Goal: Task Accomplishment & Management: Use online tool/utility

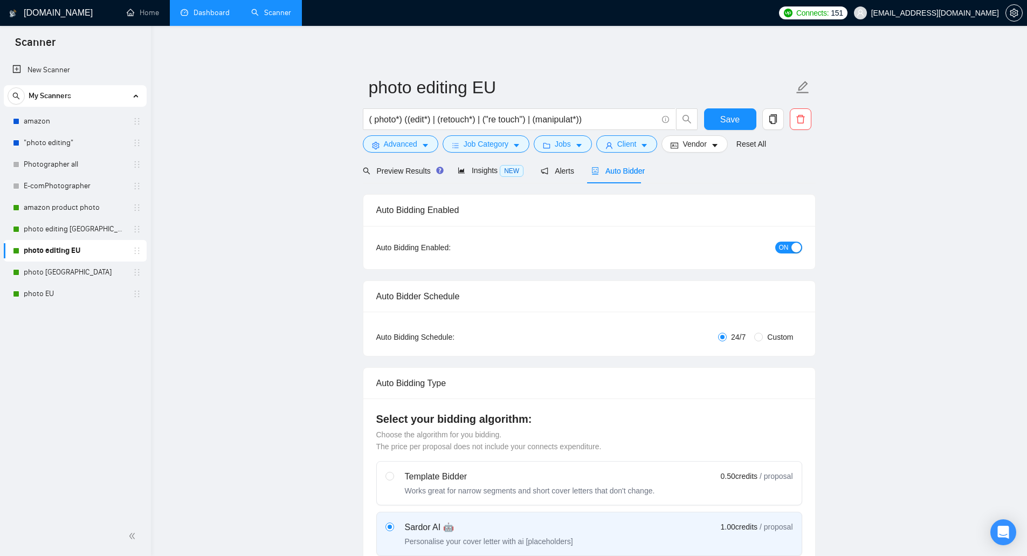
click at [185, 17] on link "Dashboard" at bounding box center [205, 12] width 49 height 9
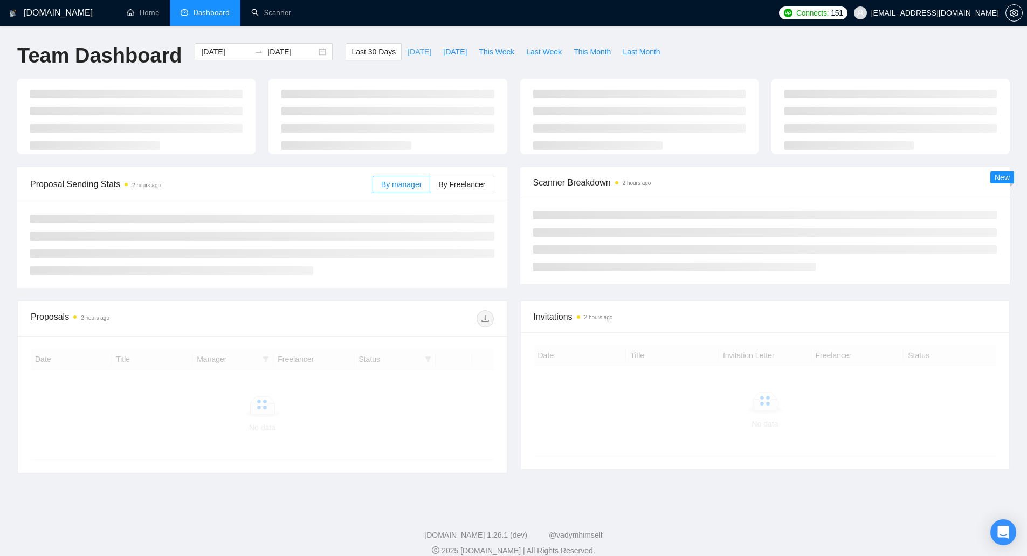
click at [408, 54] on span "[DATE]" at bounding box center [420, 52] width 24 height 12
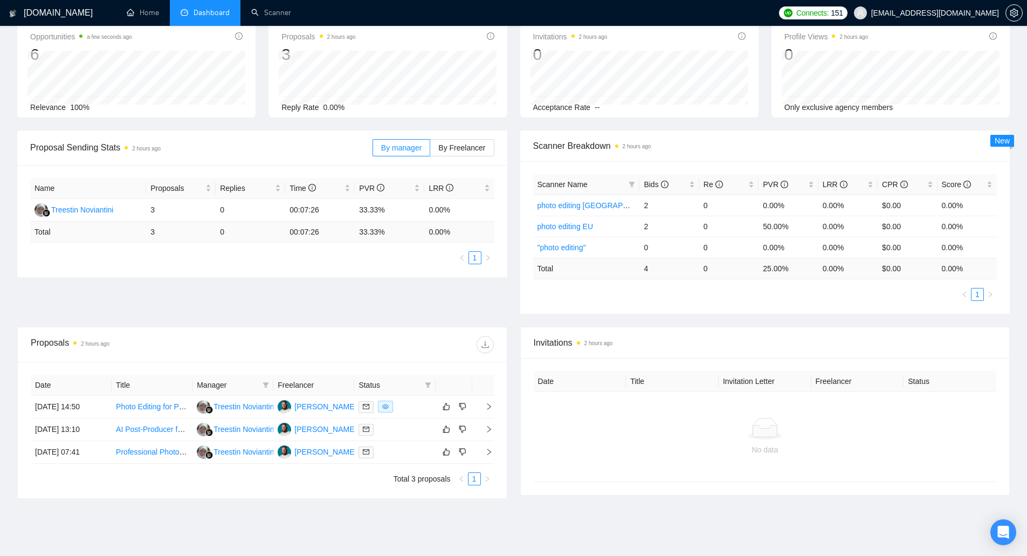
scroll to position [44, 0]
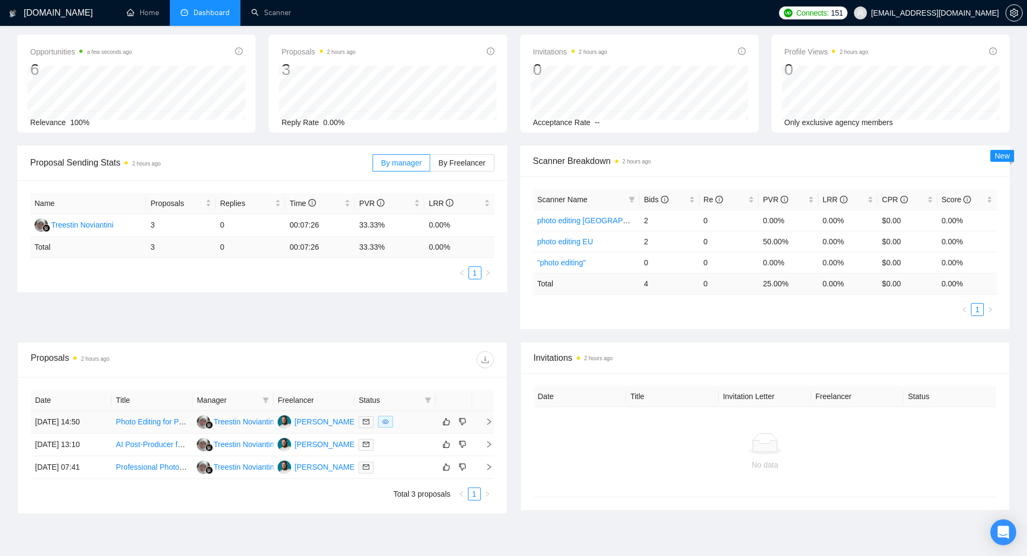
click at [152, 424] on link "Photo Editing for Product and Lifestyle Images" at bounding box center [193, 421] width 155 height 9
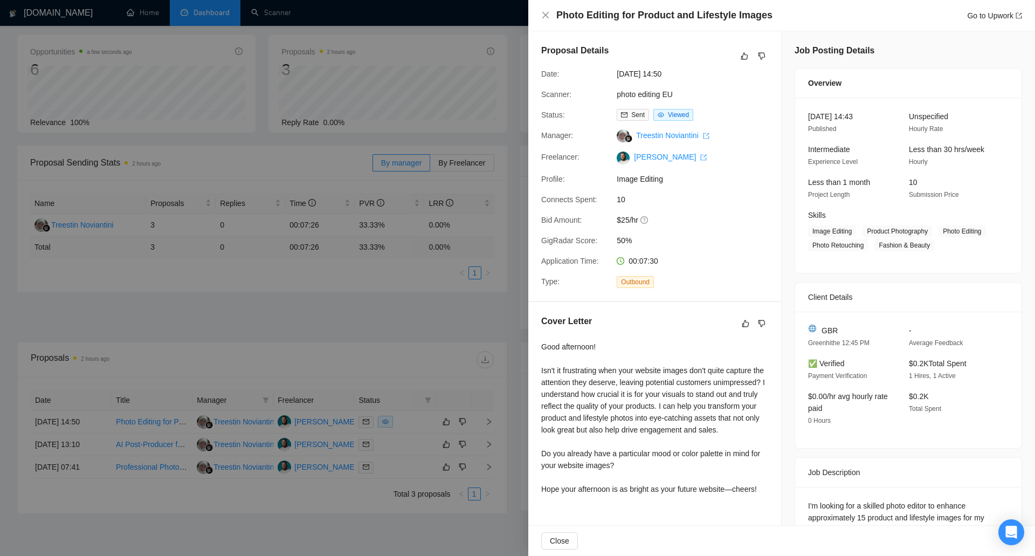
click at [434, 241] on div at bounding box center [517, 278] width 1035 height 556
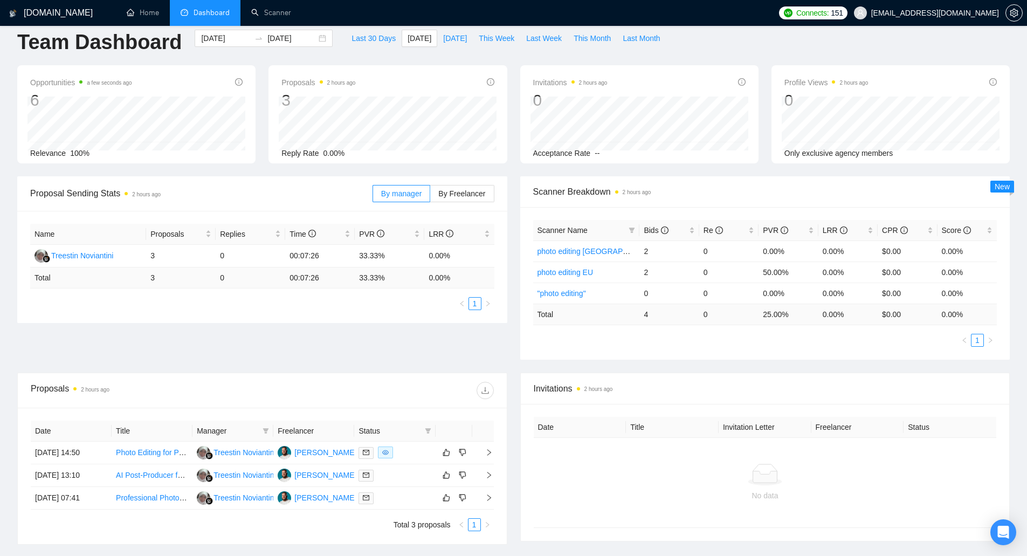
scroll to position [0, 0]
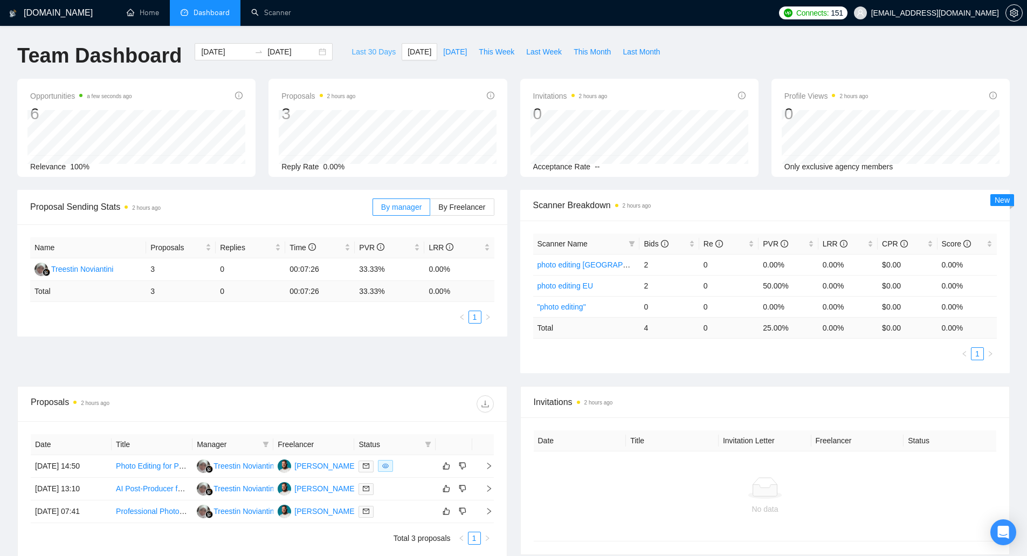
click at [369, 51] on span "Last 30 Days" at bounding box center [374, 52] width 44 height 12
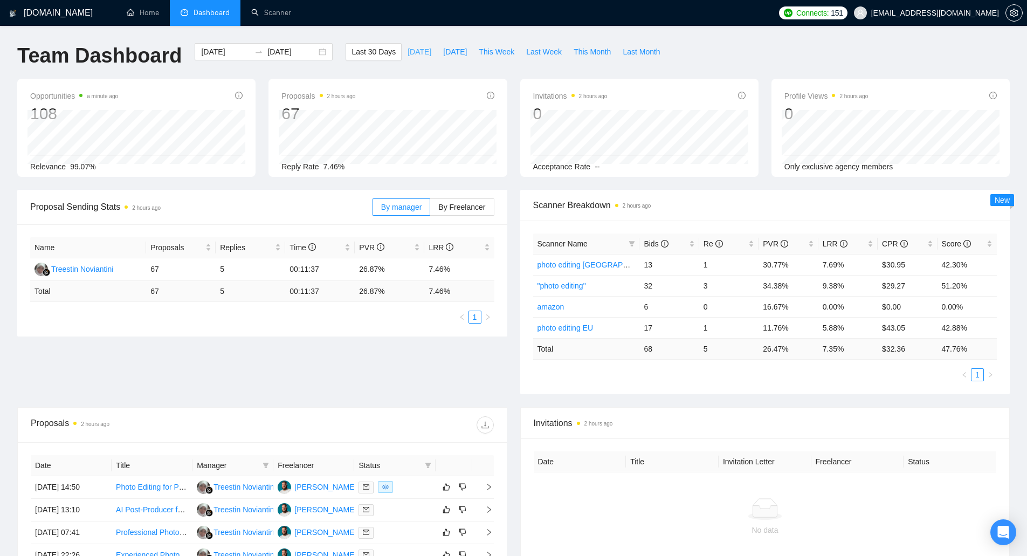
click at [408, 56] on span "[DATE]" at bounding box center [420, 52] width 24 height 12
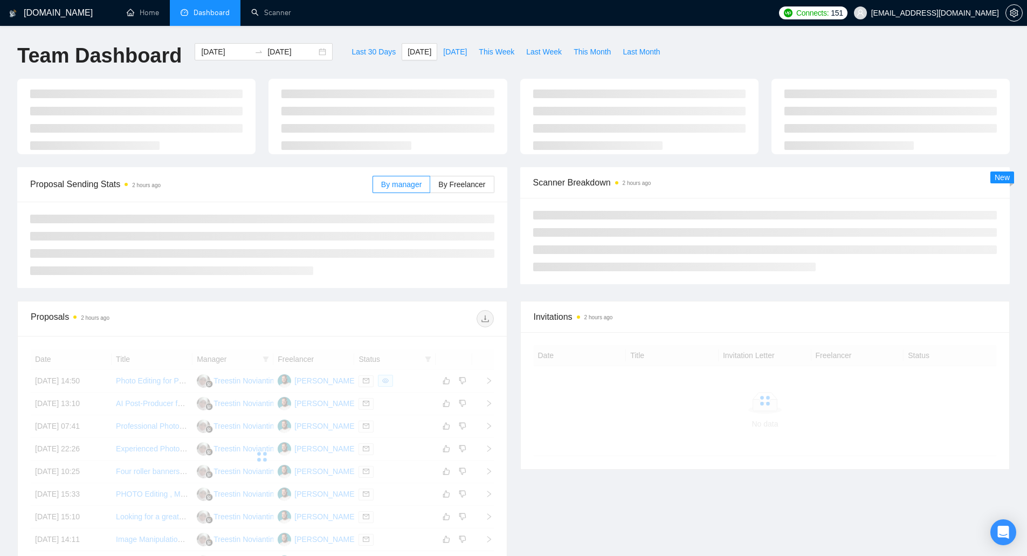
type input "[DATE]"
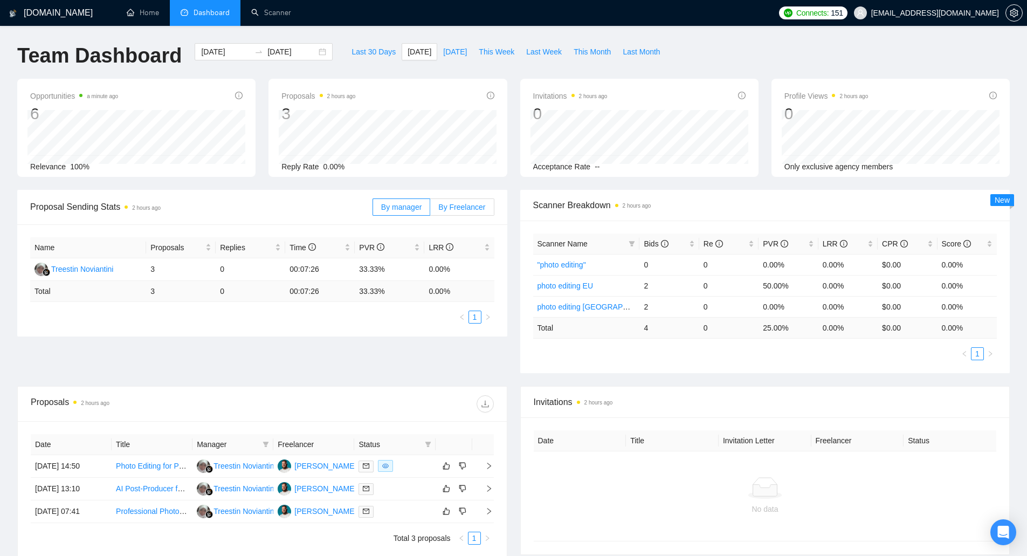
click at [465, 214] on label "By Freelancer" at bounding box center [462, 206] width 64 height 17
click at [430, 210] on input "By Freelancer" at bounding box center [430, 210] width 0 height 0
click at [428, 209] on label "By manager" at bounding box center [402, 206] width 58 height 17
click at [373, 210] on input "By manager" at bounding box center [373, 210] width 0 height 0
click at [275, 17] on link "Scanner" at bounding box center [271, 12] width 40 height 9
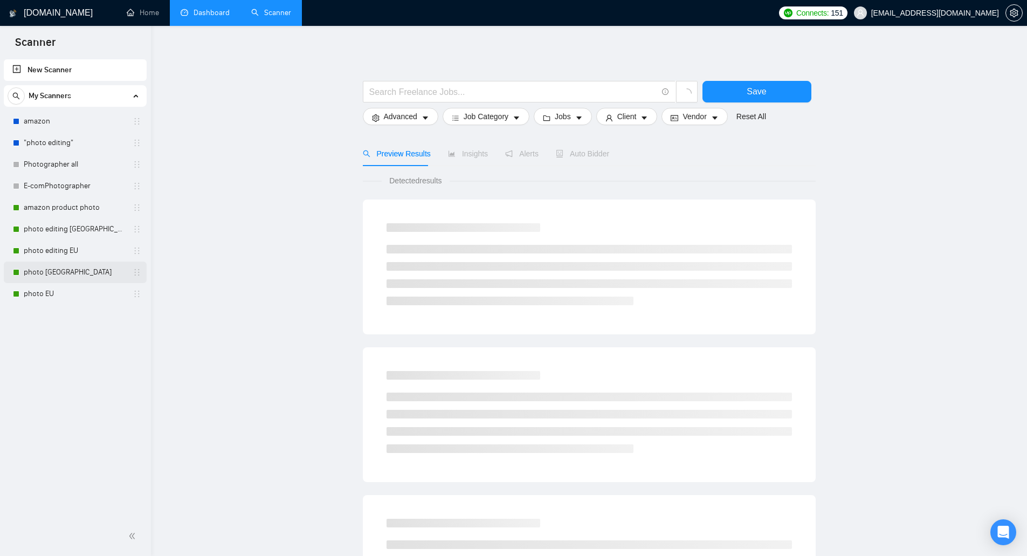
click at [73, 270] on link "photo [GEOGRAPHIC_DATA]" at bounding box center [75, 273] width 102 height 22
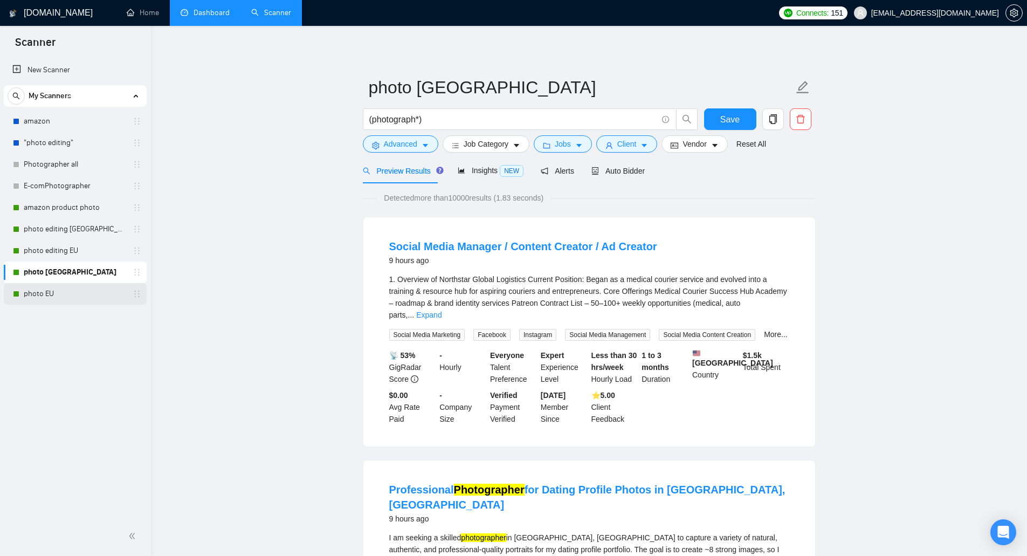
click at [97, 292] on link "photo EU" at bounding box center [75, 294] width 102 height 22
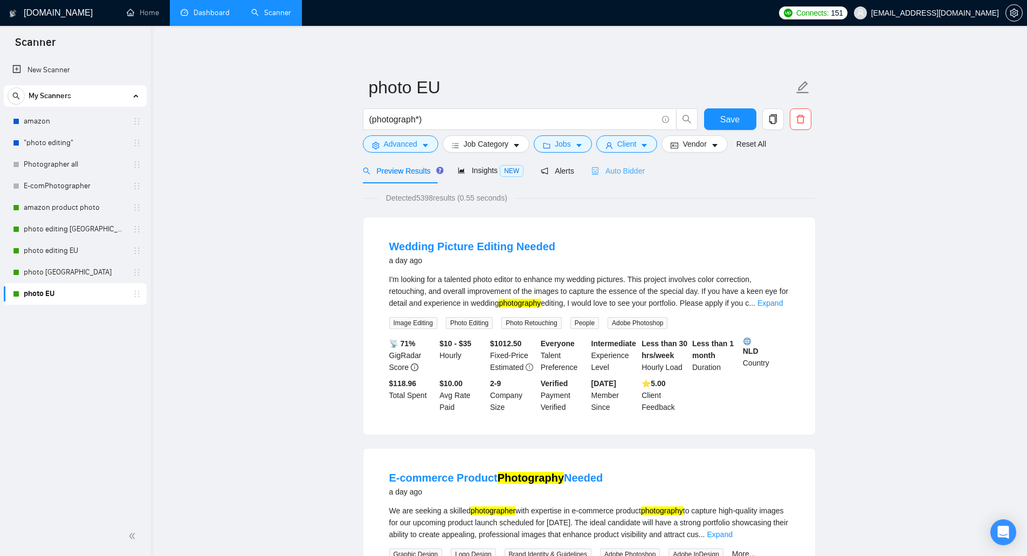
click at [643, 172] on div "Preview Results Insights NEW Alerts Auto Bidder" at bounding box center [589, 170] width 453 height 25
click at [616, 168] on span "Auto Bidder" at bounding box center [618, 171] width 53 height 9
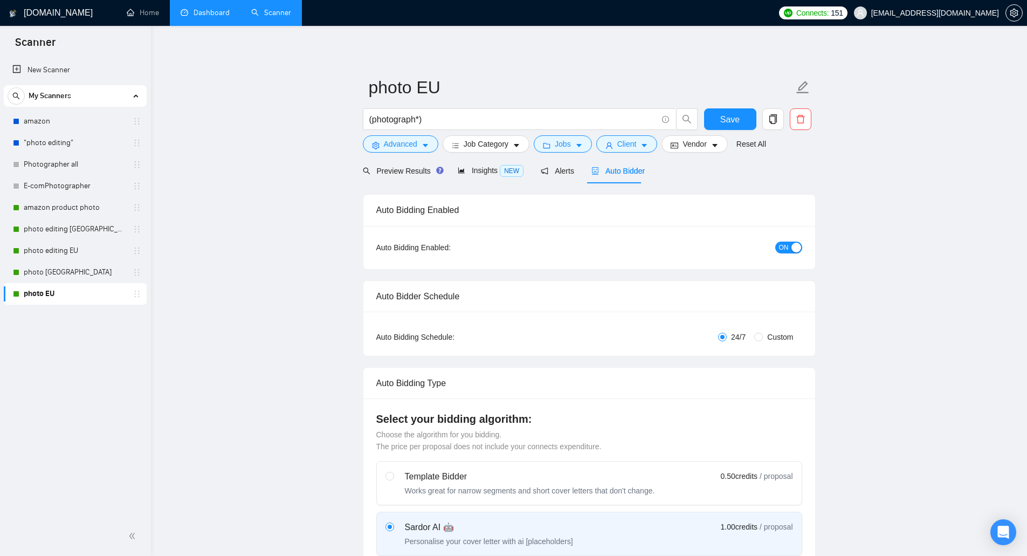
checkbox input "true"
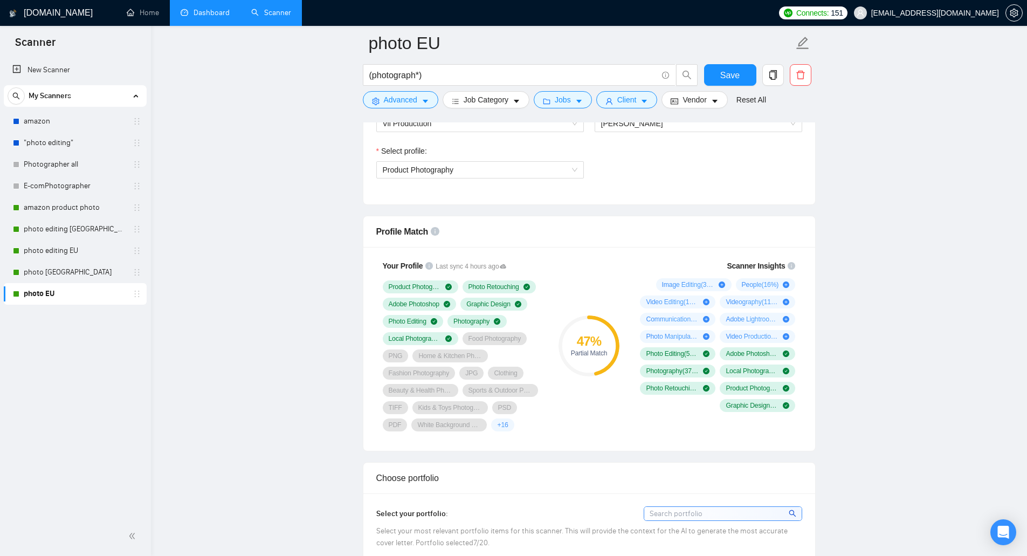
scroll to position [485, 0]
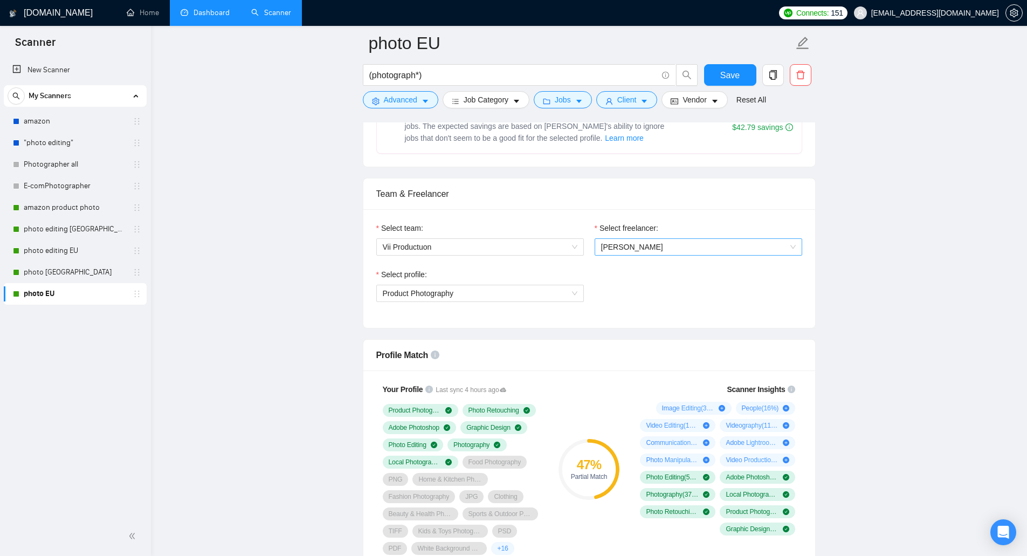
click at [643, 246] on span "[PERSON_NAME]" at bounding box center [632, 247] width 62 height 9
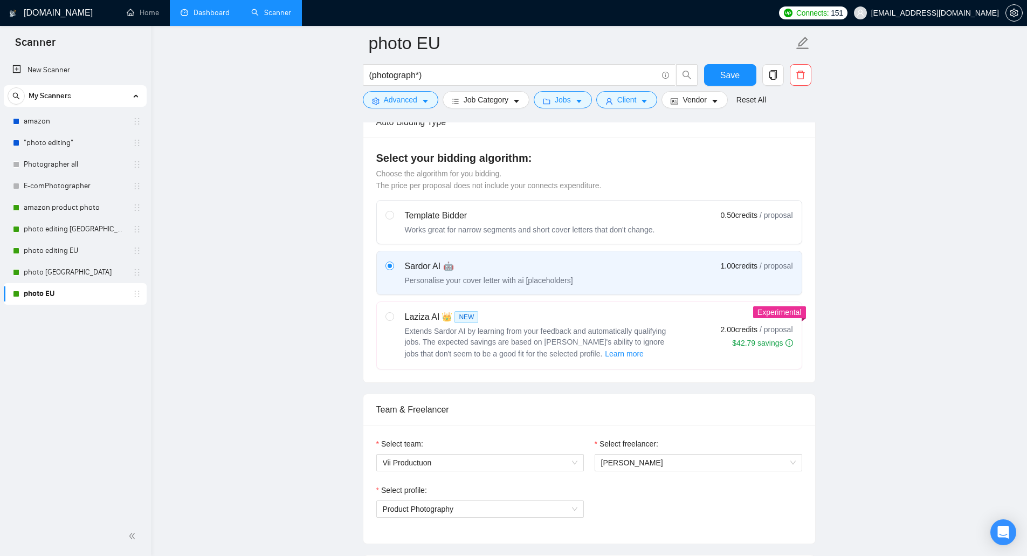
scroll to position [216, 0]
